Goal: Find specific page/section: Find specific page/section

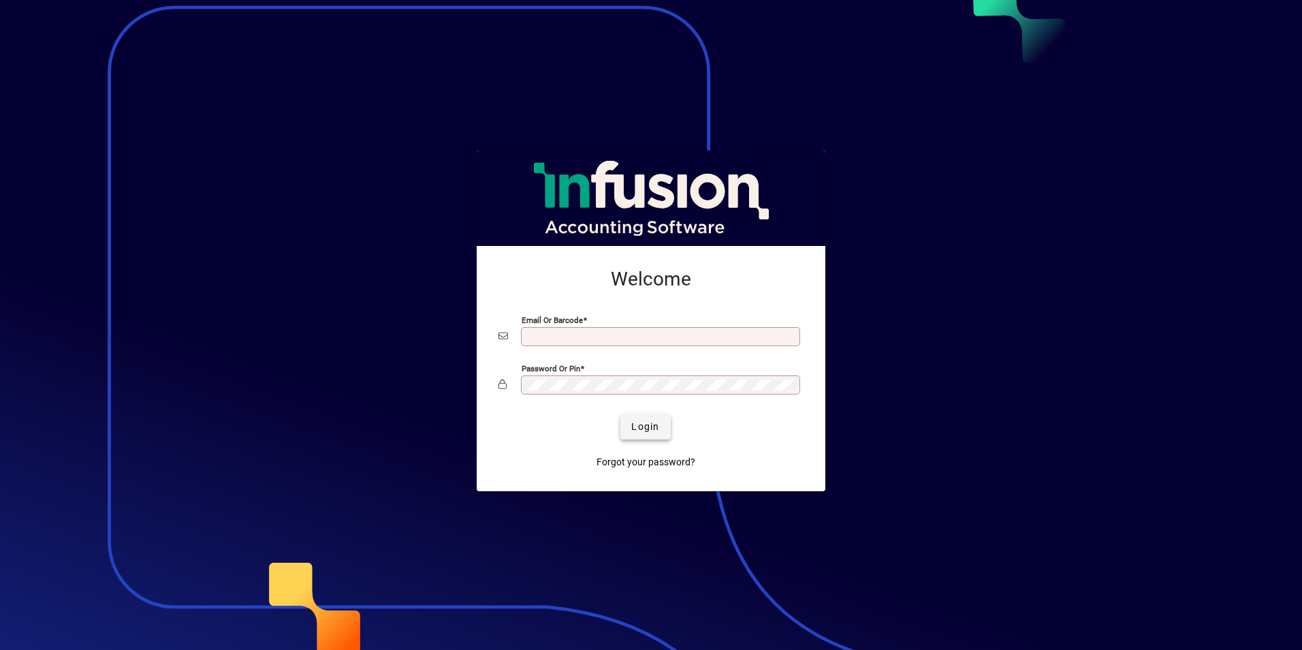
type input "**********"
click at [646, 425] on span "Login" at bounding box center [645, 427] width 28 height 14
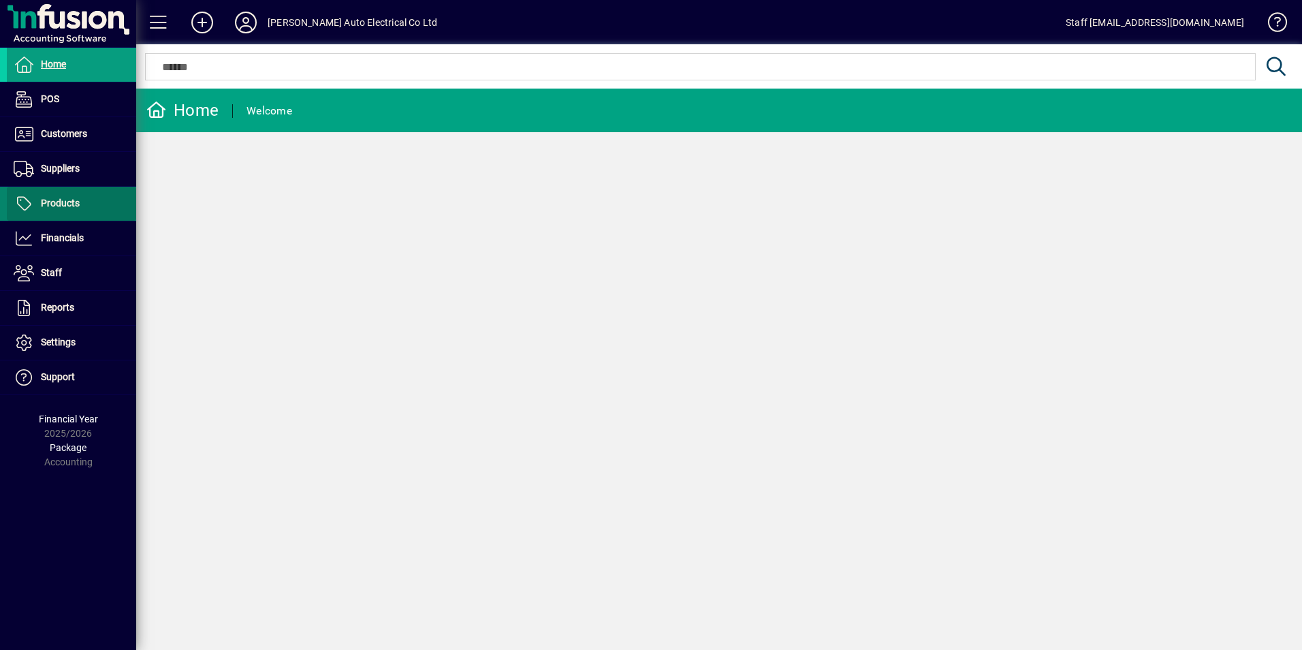
click at [73, 198] on span "Products" at bounding box center [60, 202] width 39 height 11
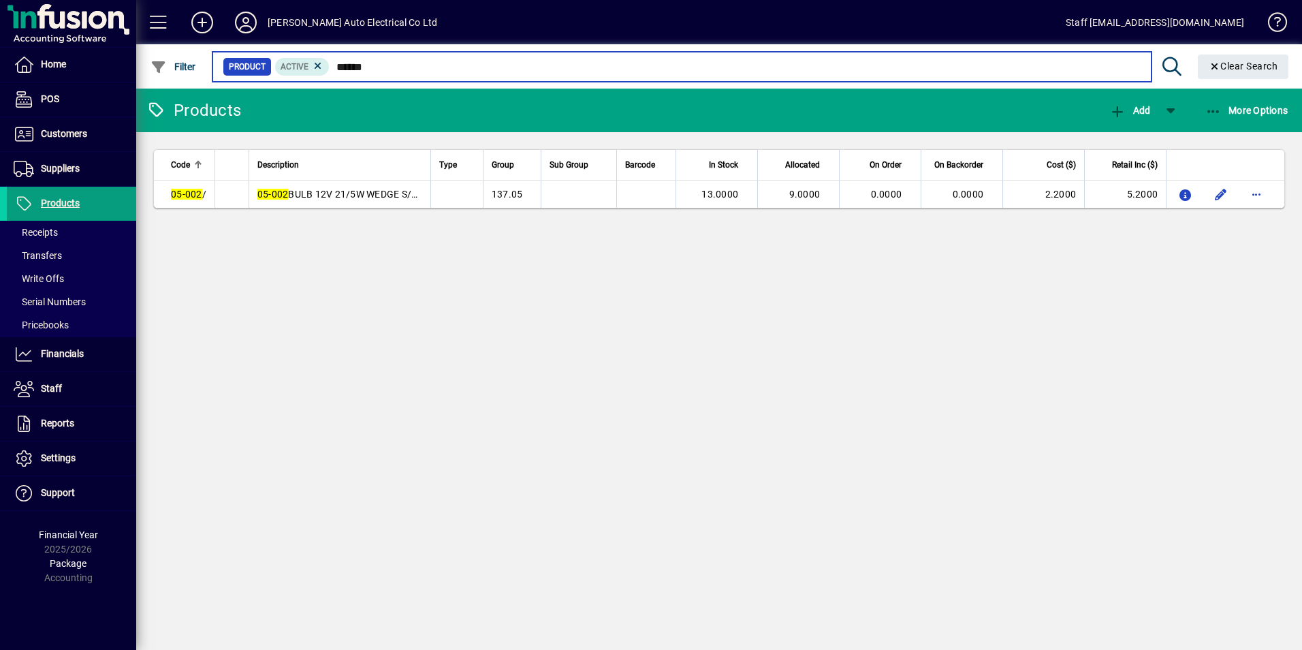
type input "******"
